Goal: Find contact information: Find contact information

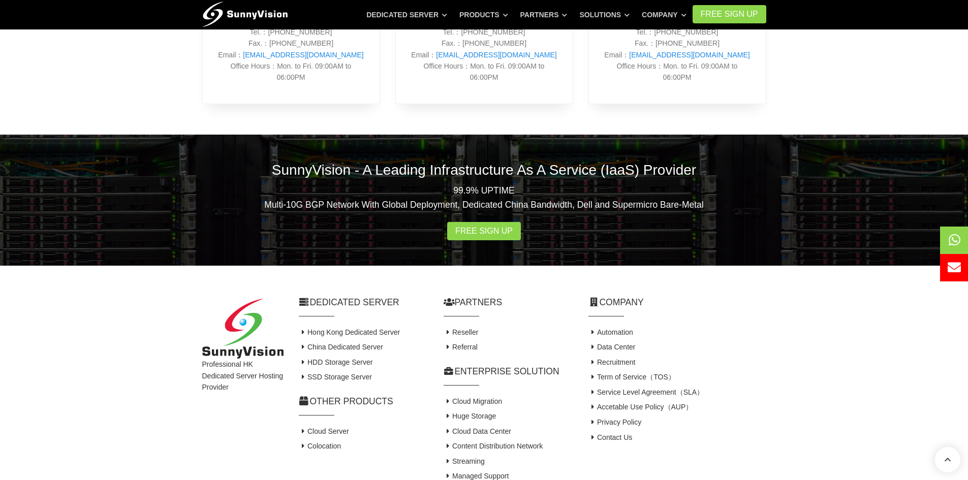
scroll to position [637, 0]
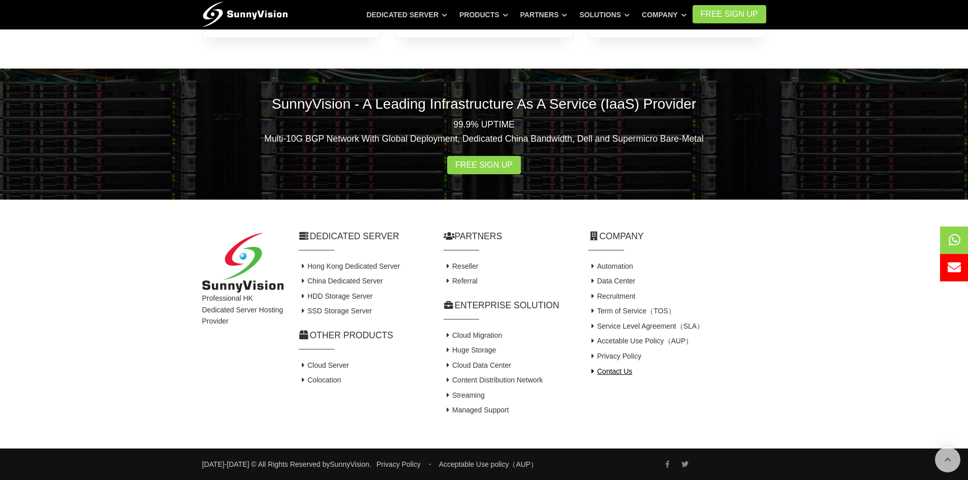
click at [626, 374] on link "Contact Us" at bounding box center [610, 371] width 44 height 8
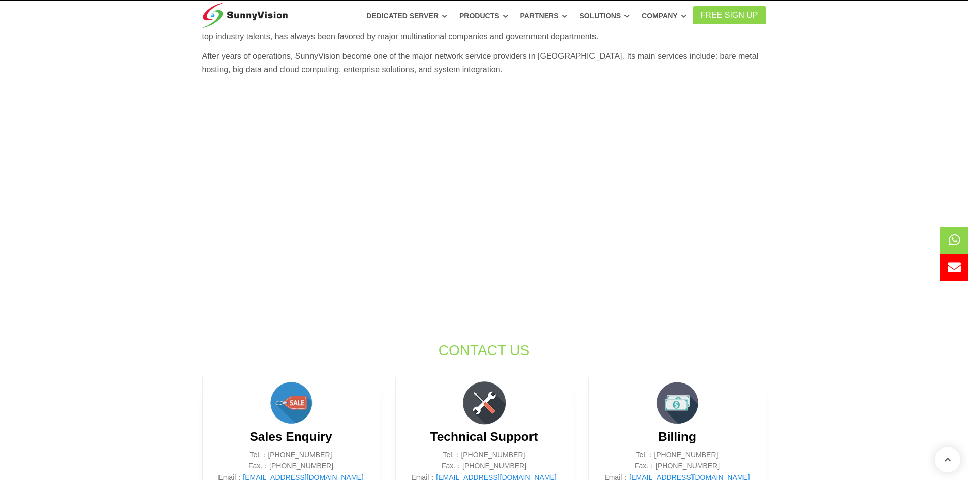
scroll to position [27, 0]
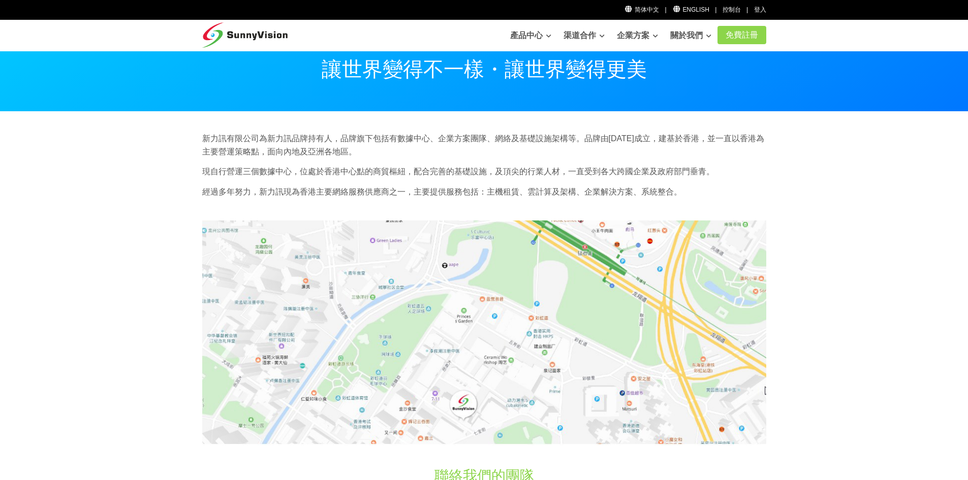
scroll to position [356, 0]
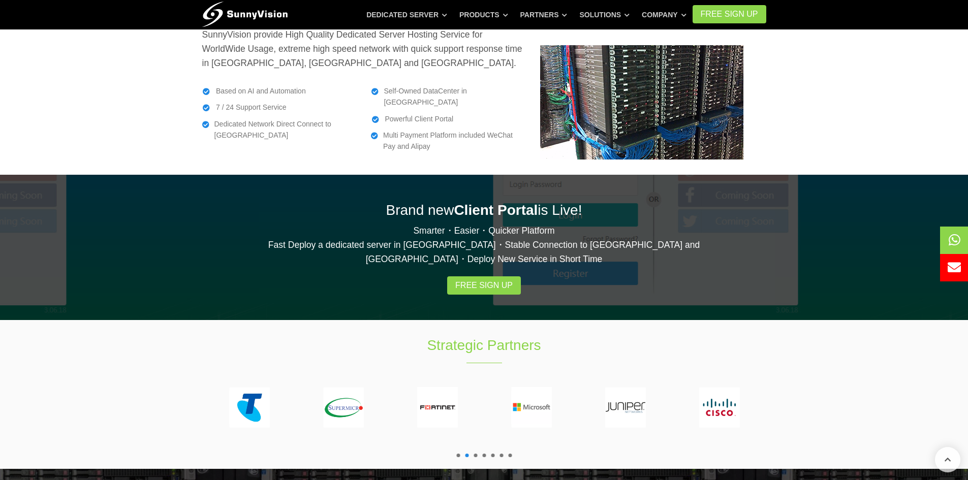
scroll to position [1864, 0]
